Goal: Task Accomplishment & Management: Manage account settings

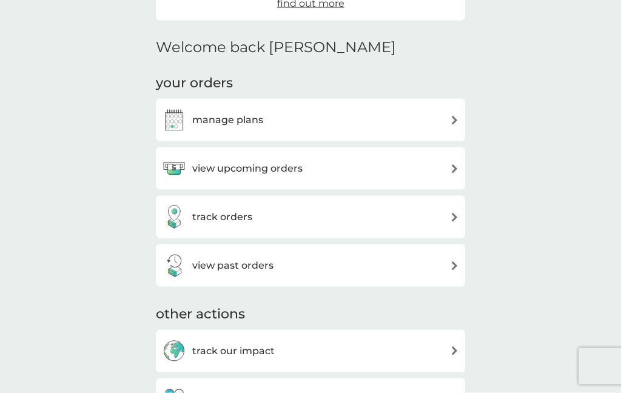
scroll to position [269, 0]
click at [181, 121] on img at bounding box center [174, 119] width 24 height 24
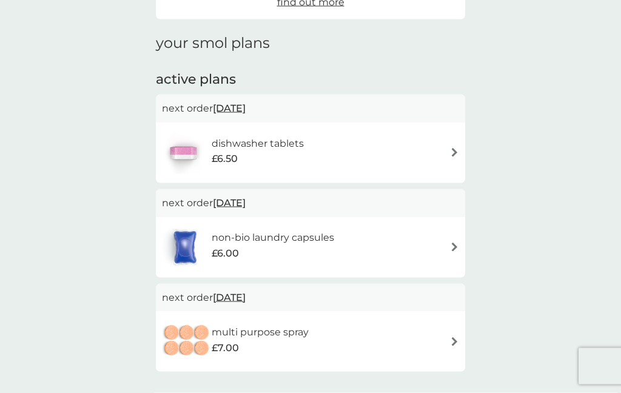
scroll to position [169, 0]
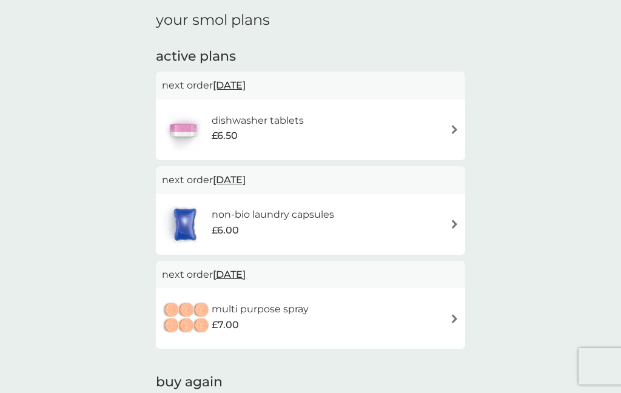
click at [280, 218] on h6 "non-bio laundry capsules" at bounding box center [273, 215] width 123 height 16
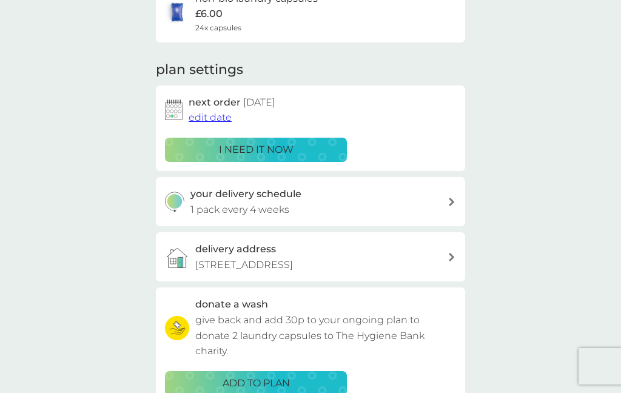
scroll to position [136, 0]
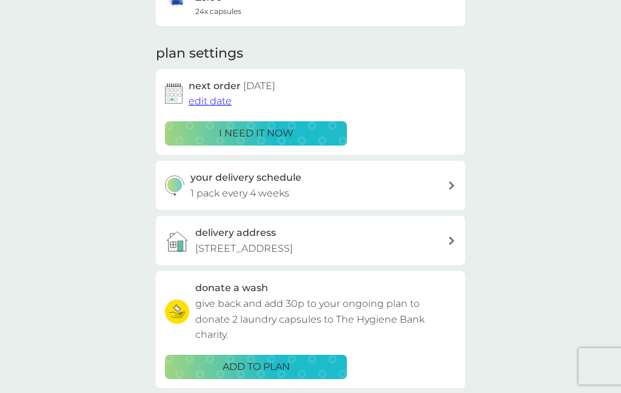
click at [447, 184] on div "your delivery schedule 1 pack every 4 weeks" at bounding box center [319, 185] width 258 height 31
select select "28"
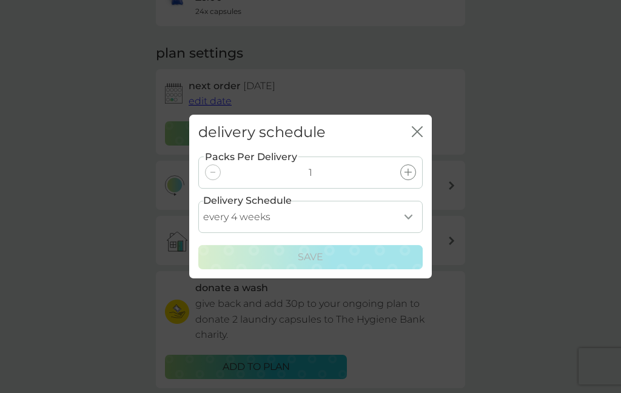
click at [414, 136] on icon "close" at bounding box center [415, 132] width 5 height 10
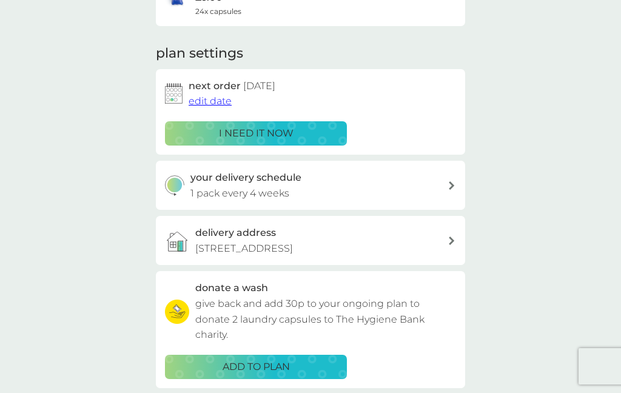
click at [207, 98] on span "edit date" at bounding box center [210, 101] width 43 height 12
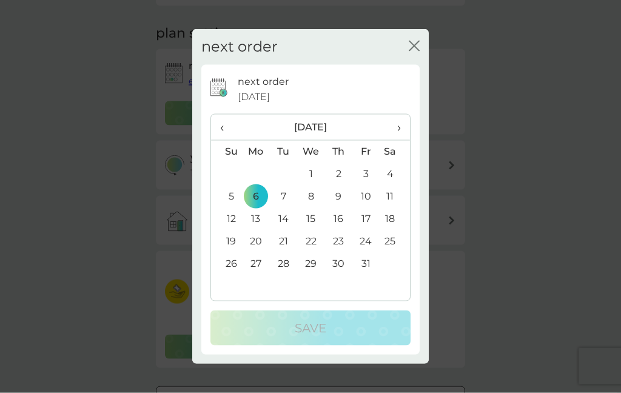
scroll to position [157, 0]
click at [402, 141] on th "›" at bounding box center [395, 128] width 30 height 26
click at [260, 208] on td "3" at bounding box center [256, 197] width 28 height 22
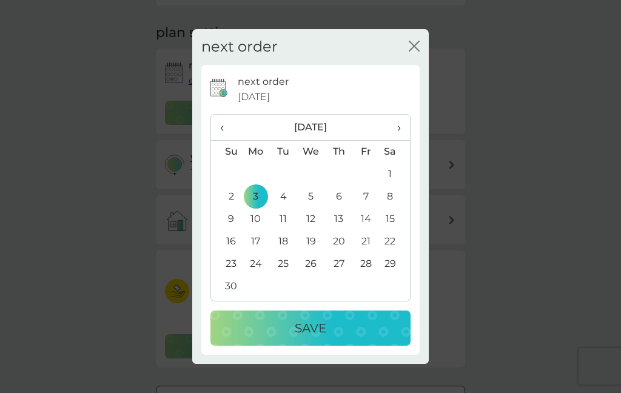
click at [313, 338] on p "Save" at bounding box center [311, 327] width 32 height 19
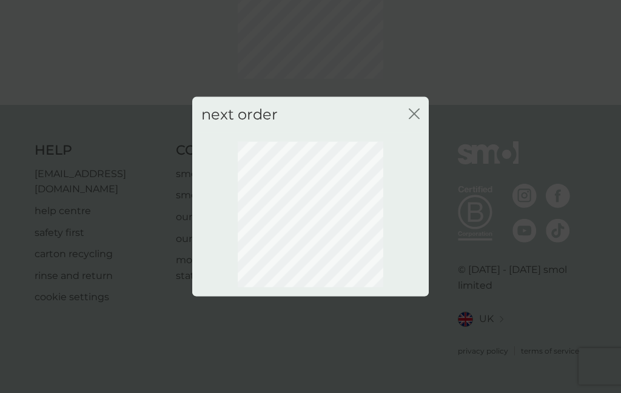
scroll to position [66, 0]
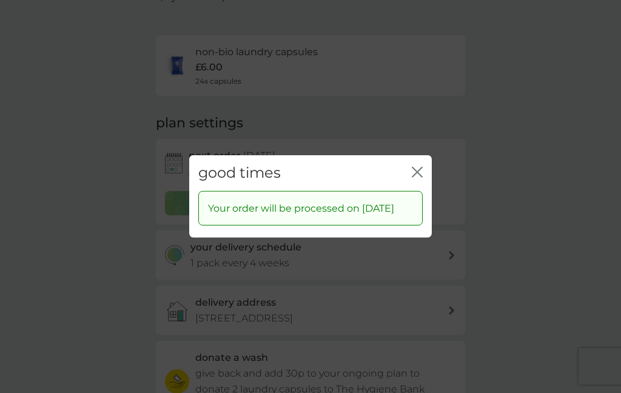
click at [420, 178] on icon "close" at bounding box center [417, 172] width 11 height 11
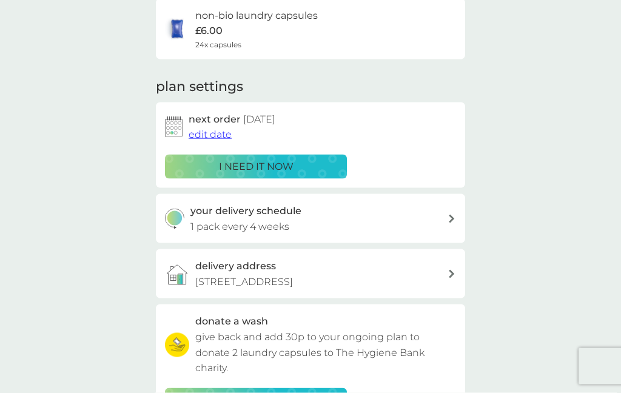
scroll to position [104, 0]
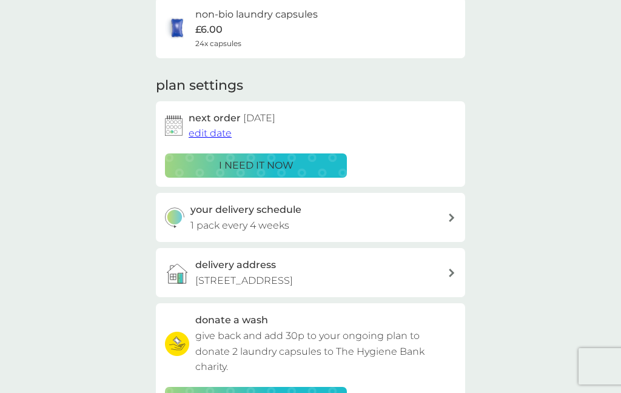
click at [451, 217] on icon at bounding box center [451, 218] width 5 height 8
select select "28"
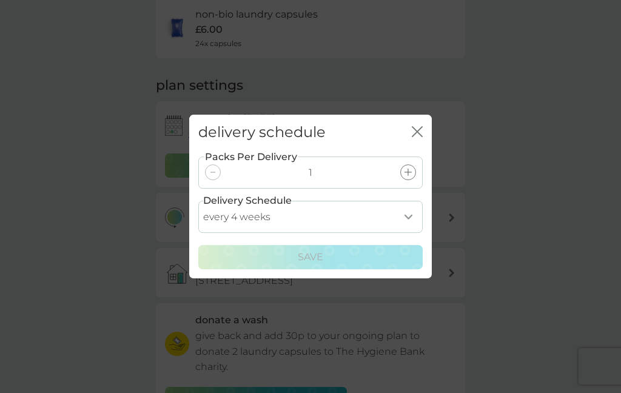
click at [422, 137] on icon "close" at bounding box center [417, 131] width 11 height 11
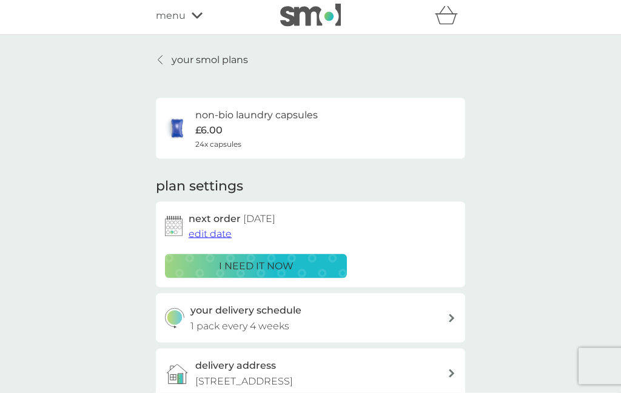
scroll to position [0, 0]
